Goal: Find specific page/section: Find specific page/section

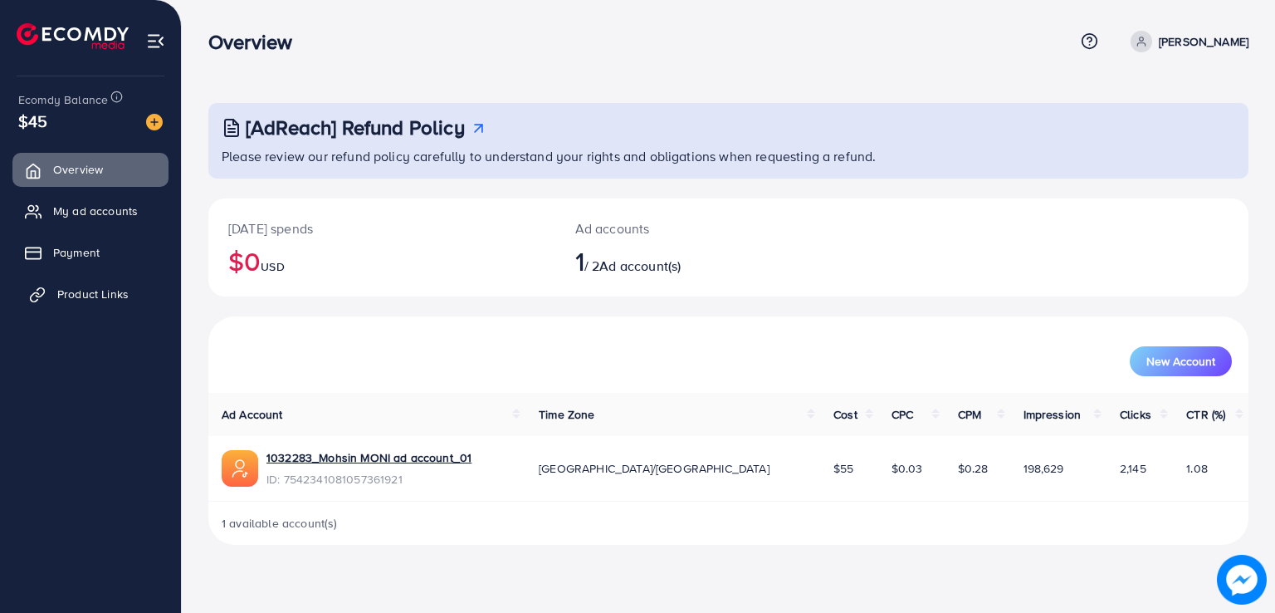
click at [82, 296] on span "Product Links" at bounding box center [92, 294] width 71 height 17
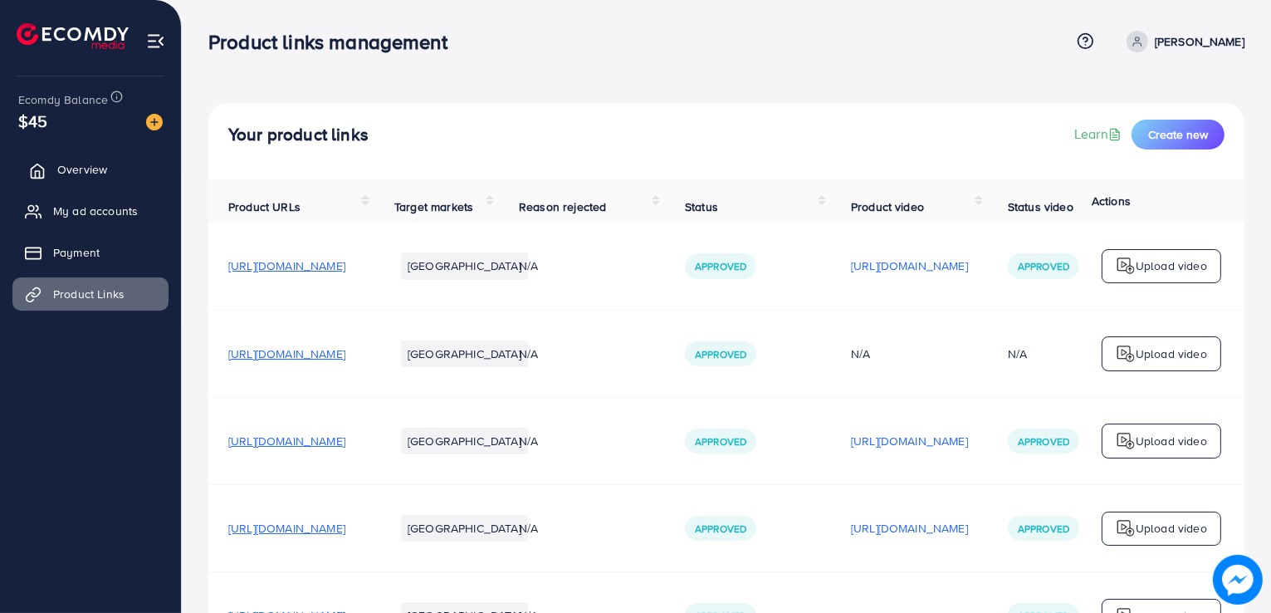
click at [80, 177] on span "Overview" at bounding box center [82, 169] width 50 height 17
